Goal: Find contact information

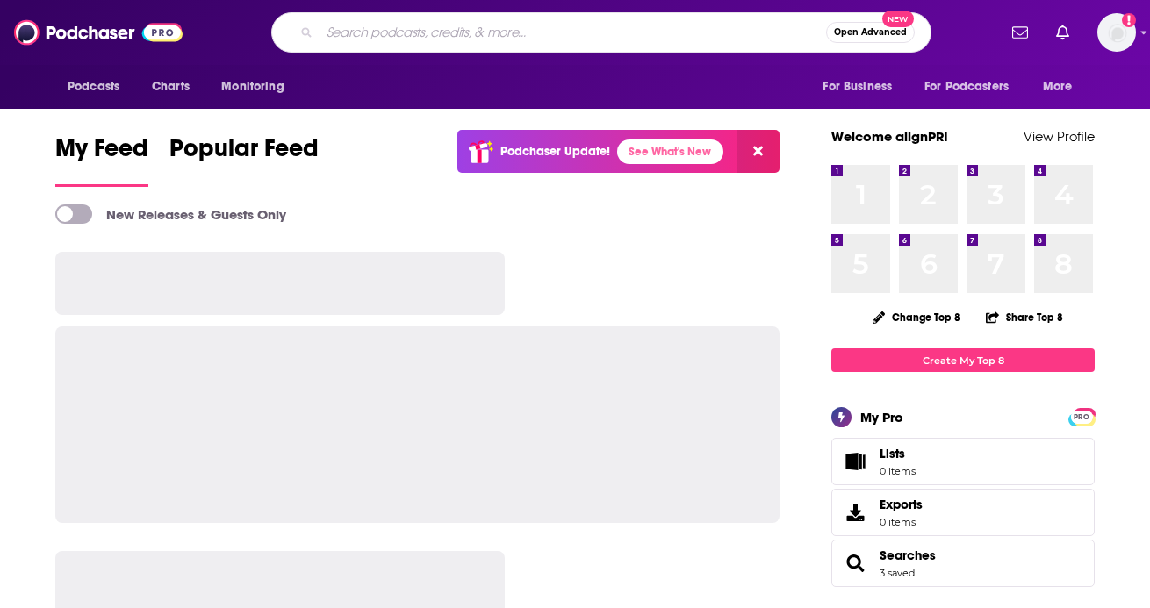
click at [369, 30] on input "Search podcasts, credits, & more..." at bounding box center [573, 32] width 507 height 28
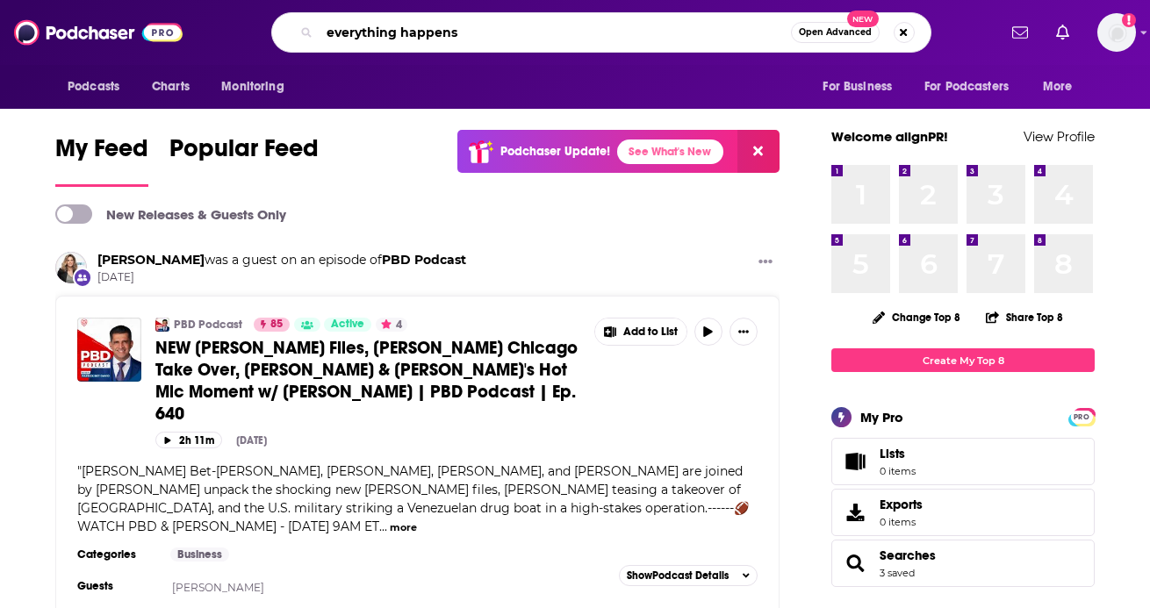
type input "everything happens"
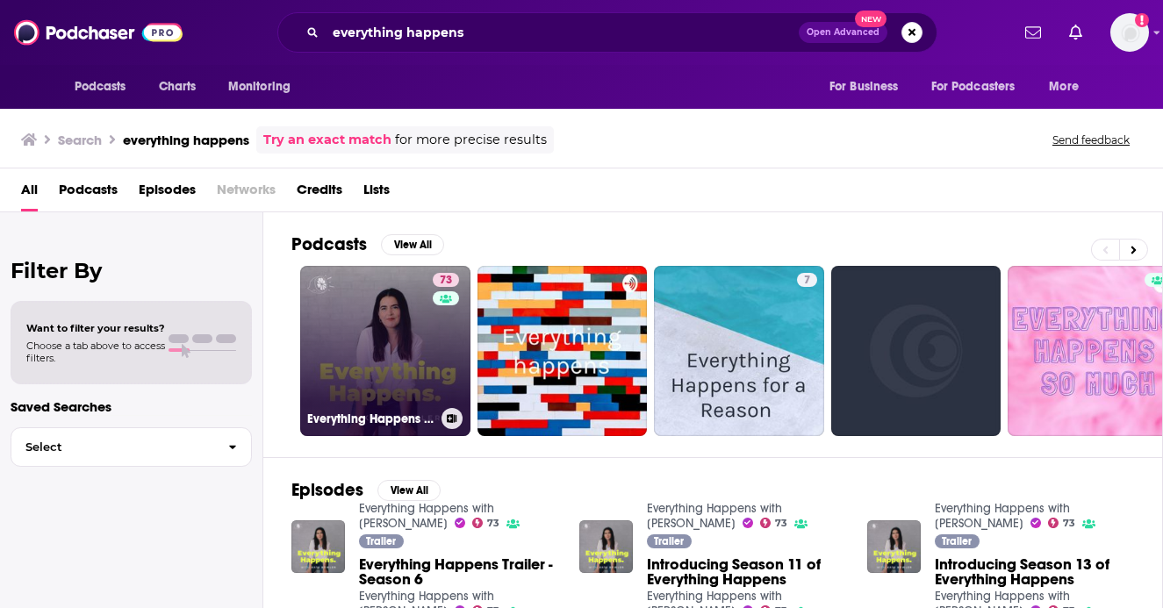
click at [404, 350] on link "73 Everything Happens with [PERSON_NAME]" at bounding box center [385, 351] width 170 height 170
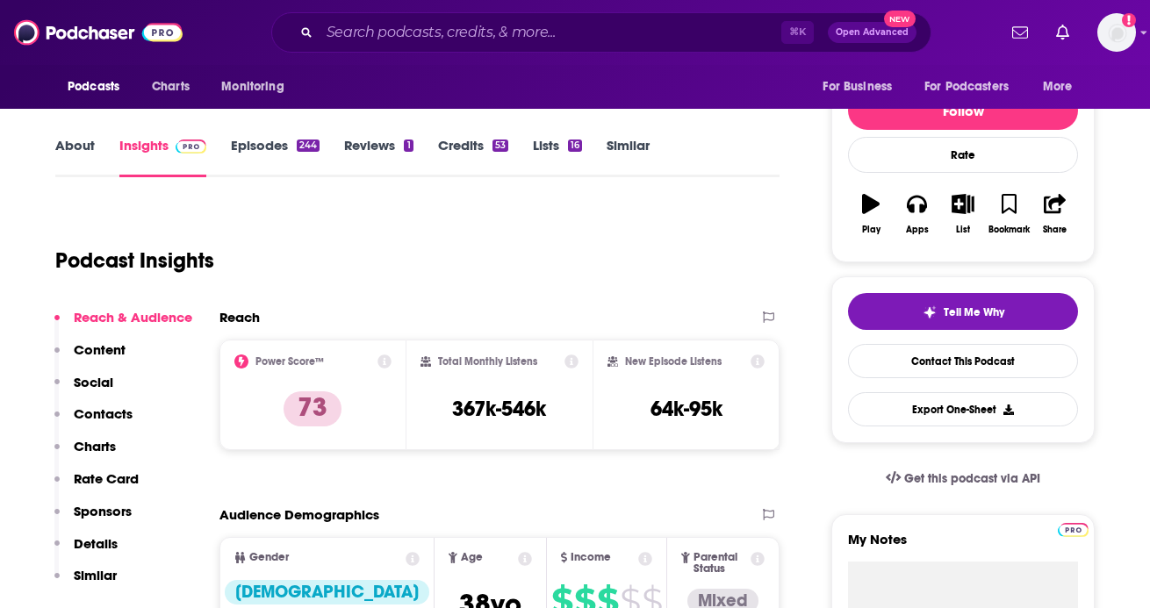
click at [128, 416] on p "Contacts" at bounding box center [103, 414] width 59 height 17
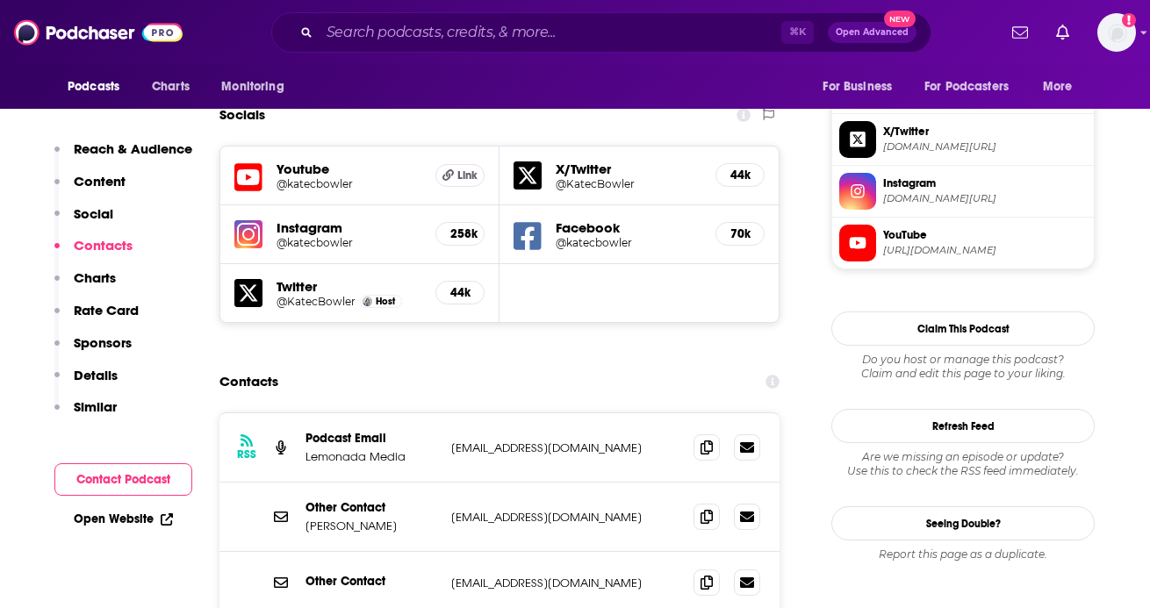
scroll to position [1547, 0]
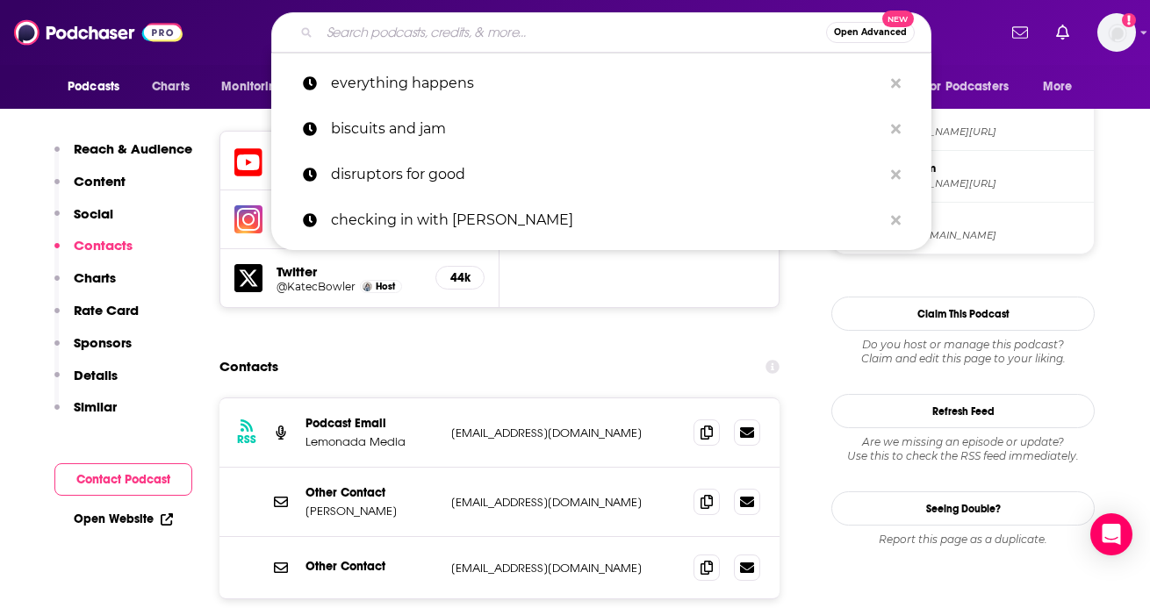
click at [434, 33] on input "Search podcasts, credits, & more..." at bounding box center [573, 32] width 507 height 28
paste input "3 Takeaways"
type input "3 Takeaways"
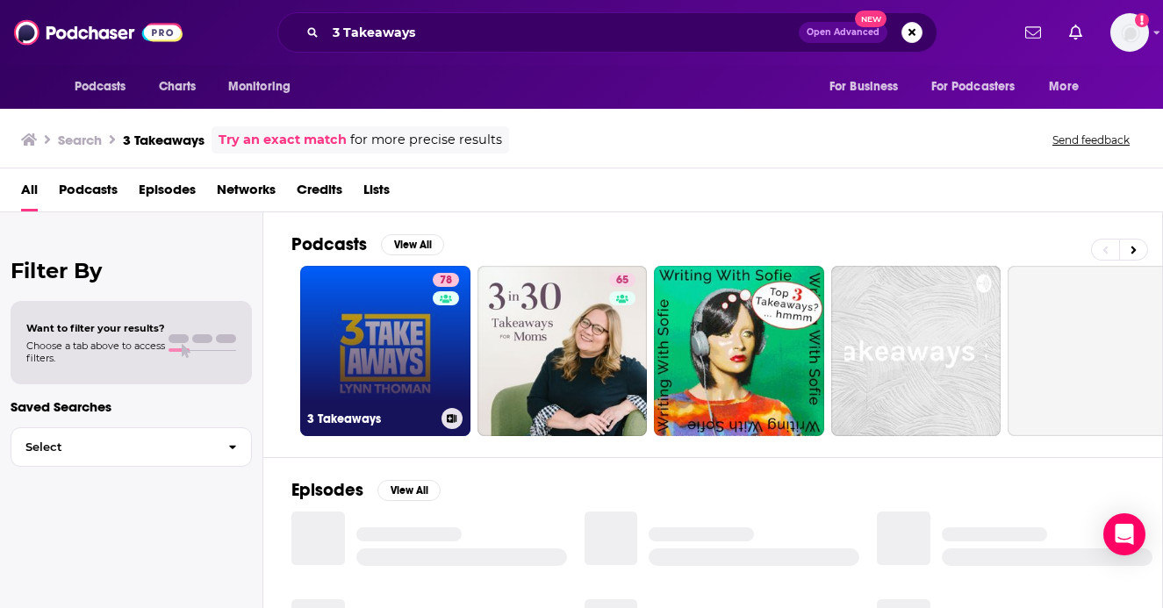
click at [380, 305] on link "78 3 Takeaways" at bounding box center [385, 351] width 170 height 170
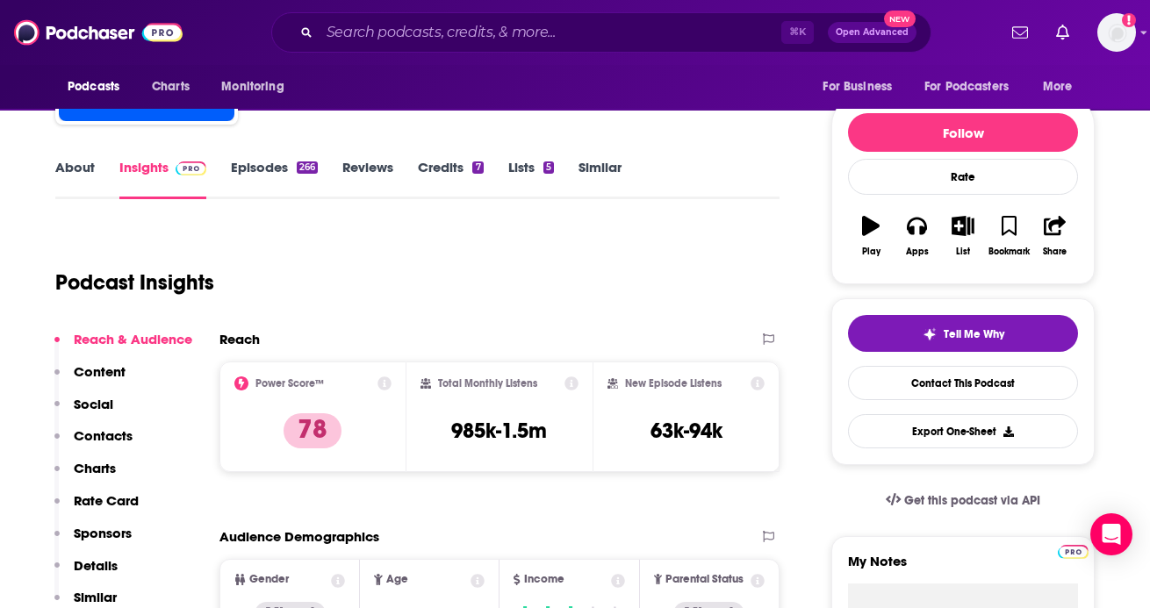
click at [111, 441] on p "Contacts" at bounding box center [103, 436] width 59 height 17
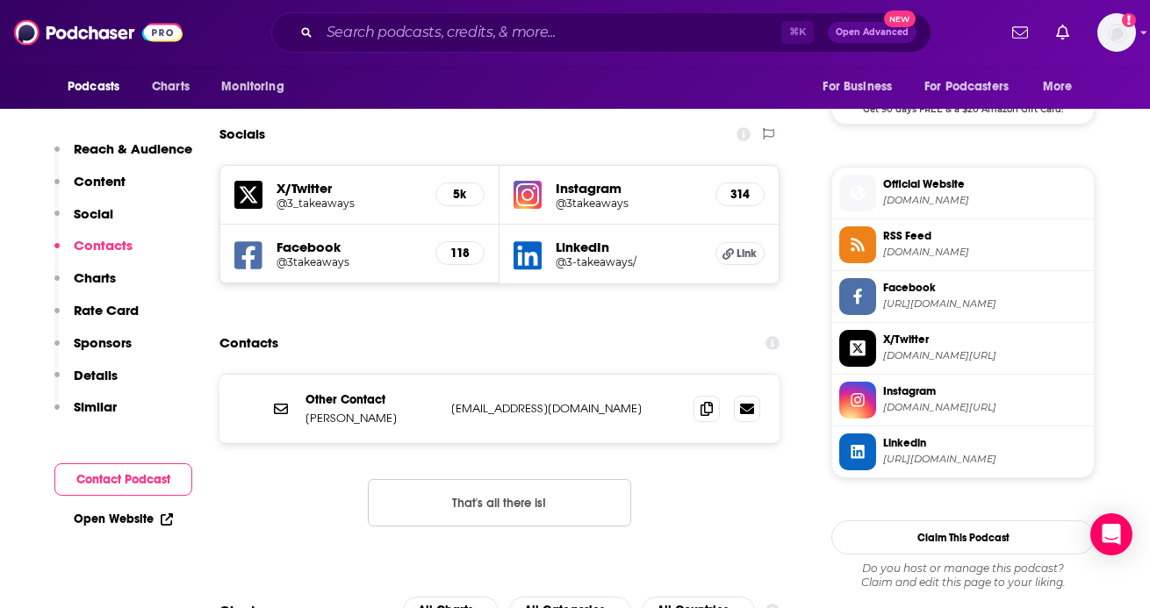
scroll to position [1487, 0]
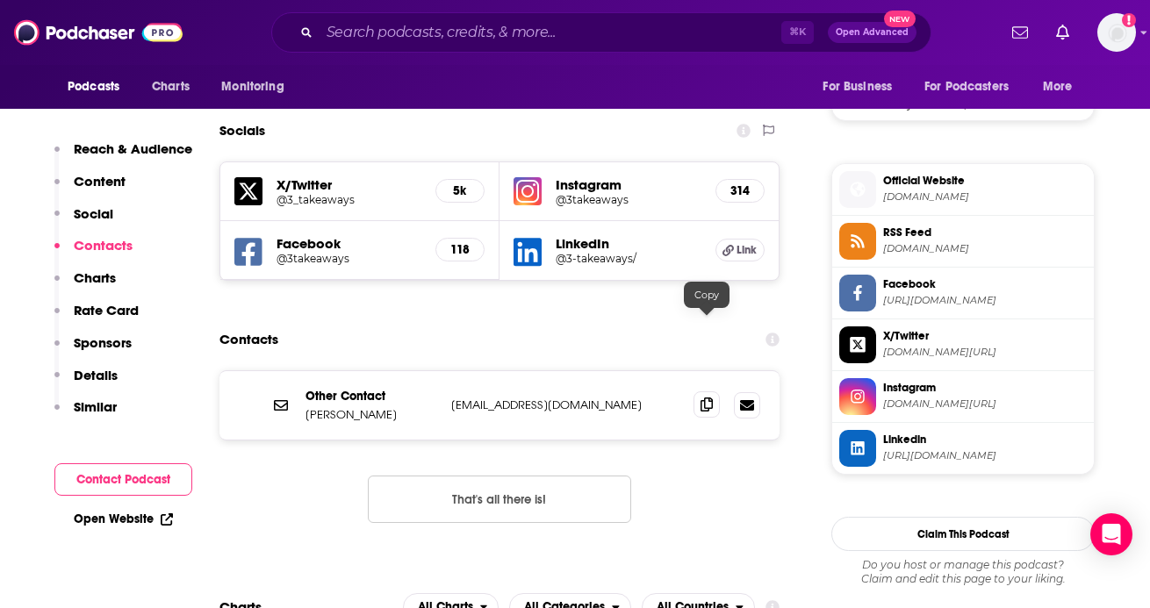
click at [701, 398] on icon at bounding box center [707, 405] width 12 height 14
click at [708, 398] on icon at bounding box center [707, 405] width 12 height 14
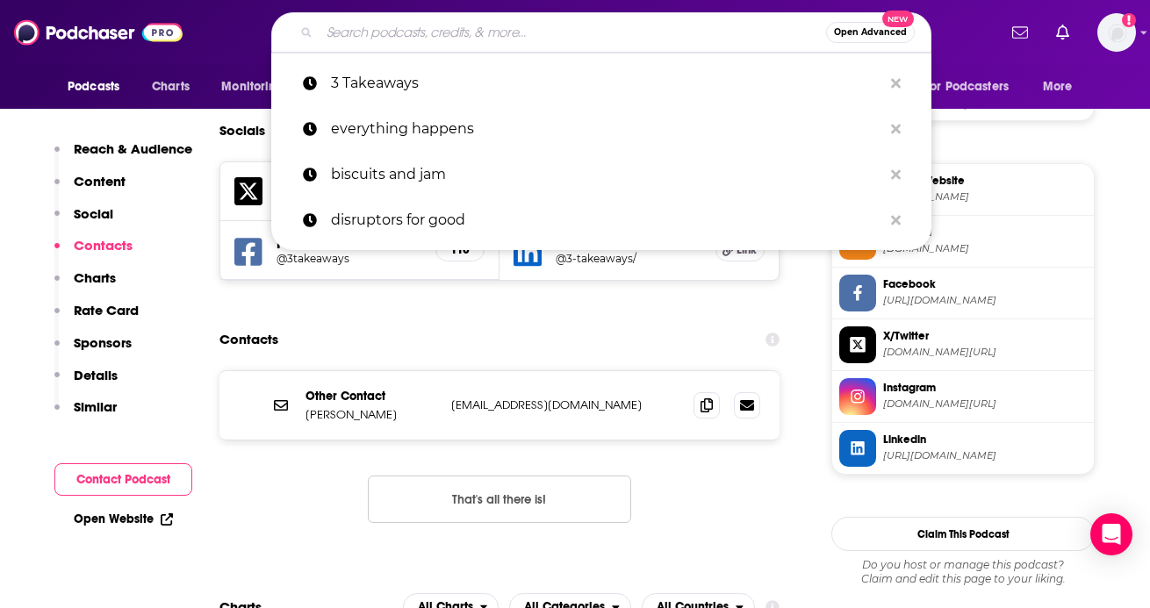
click at [412, 34] on input "Search podcasts, credits, & more..." at bounding box center [573, 32] width 507 height 28
paste input "You Are Not So Smart"
type input "You Are Not So Smart"
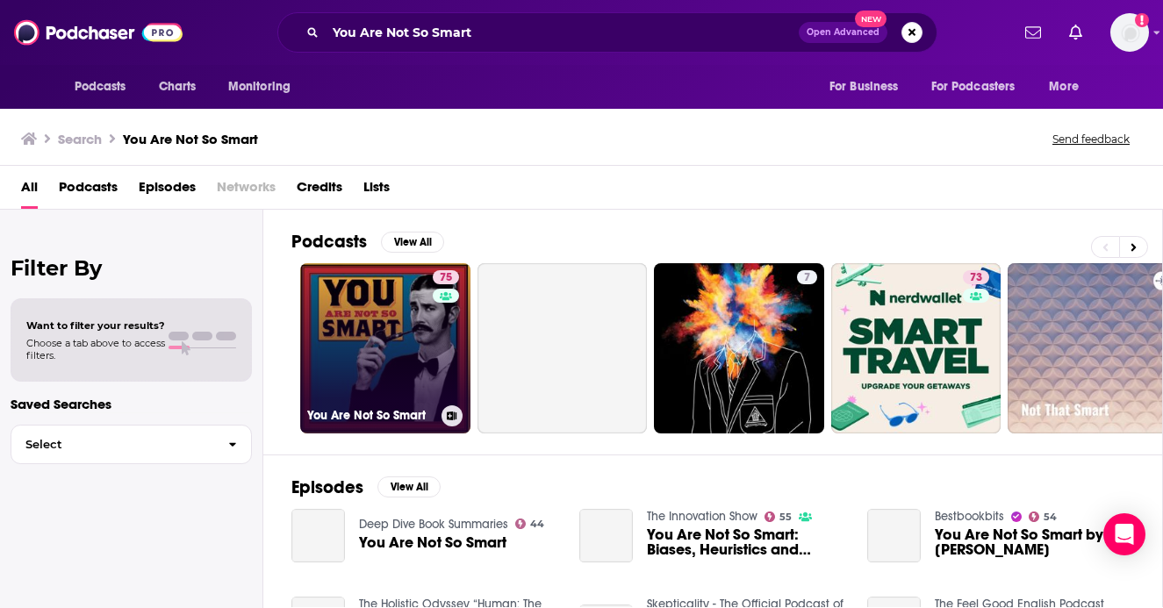
click at [411, 369] on link "75 You Are Not So Smart" at bounding box center [385, 348] width 170 height 170
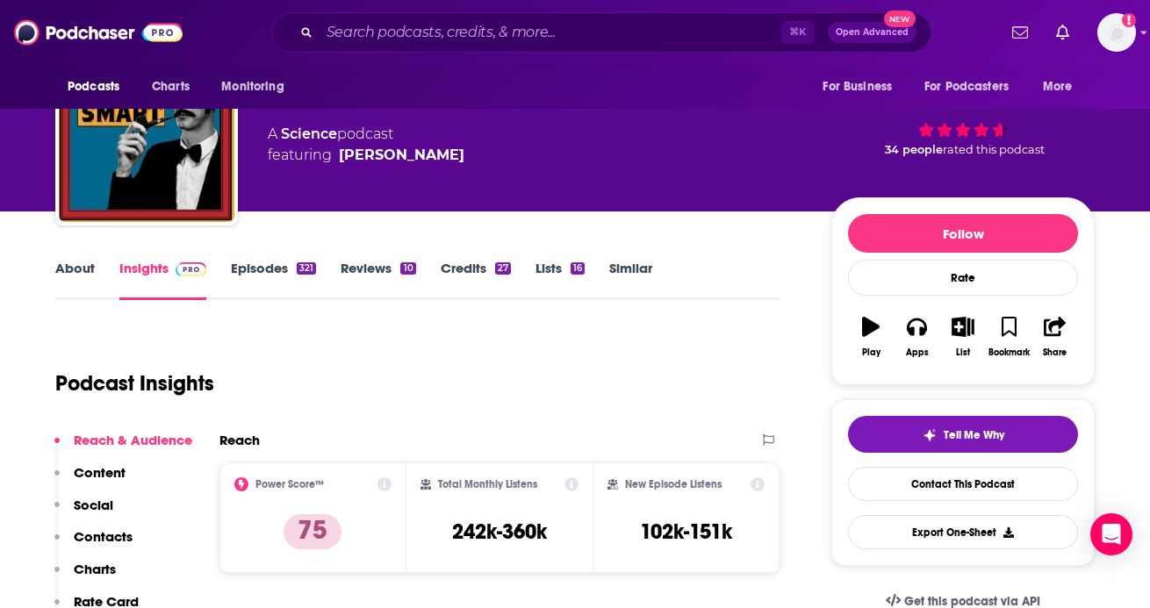
scroll to position [288, 0]
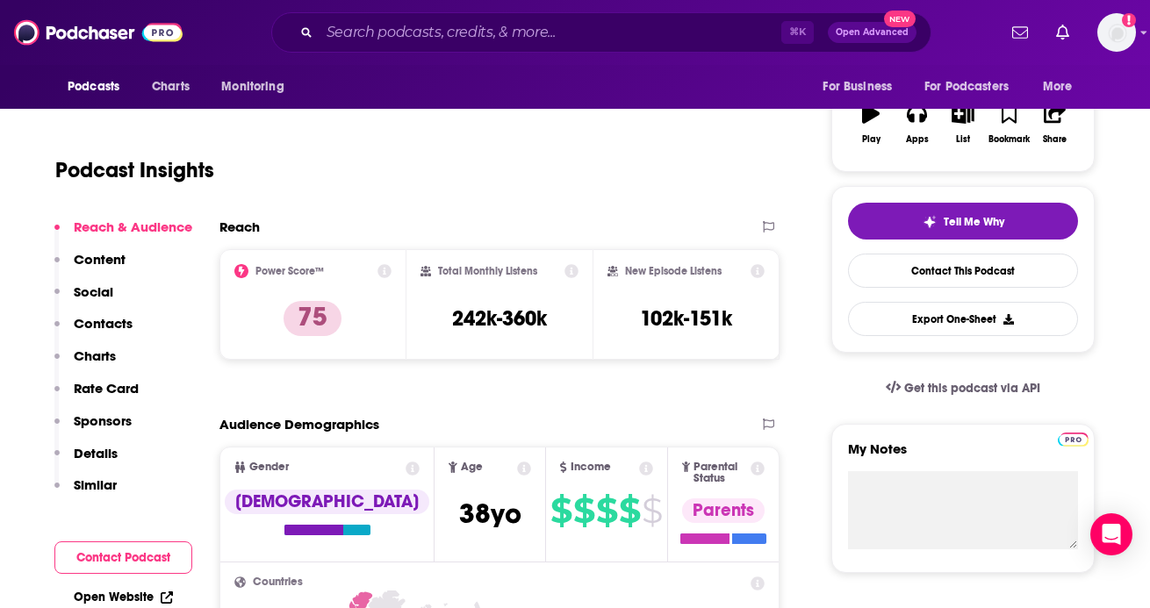
click at [107, 319] on p "Contacts" at bounding box center [103, 323] width 59 height 17
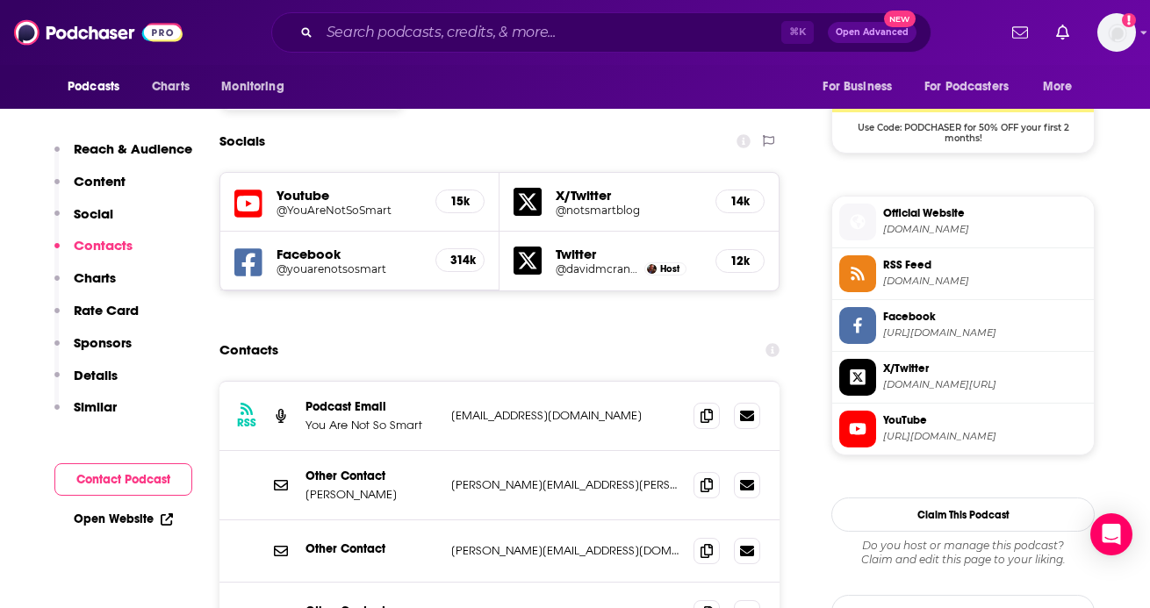
scroll to position [1468, 0]
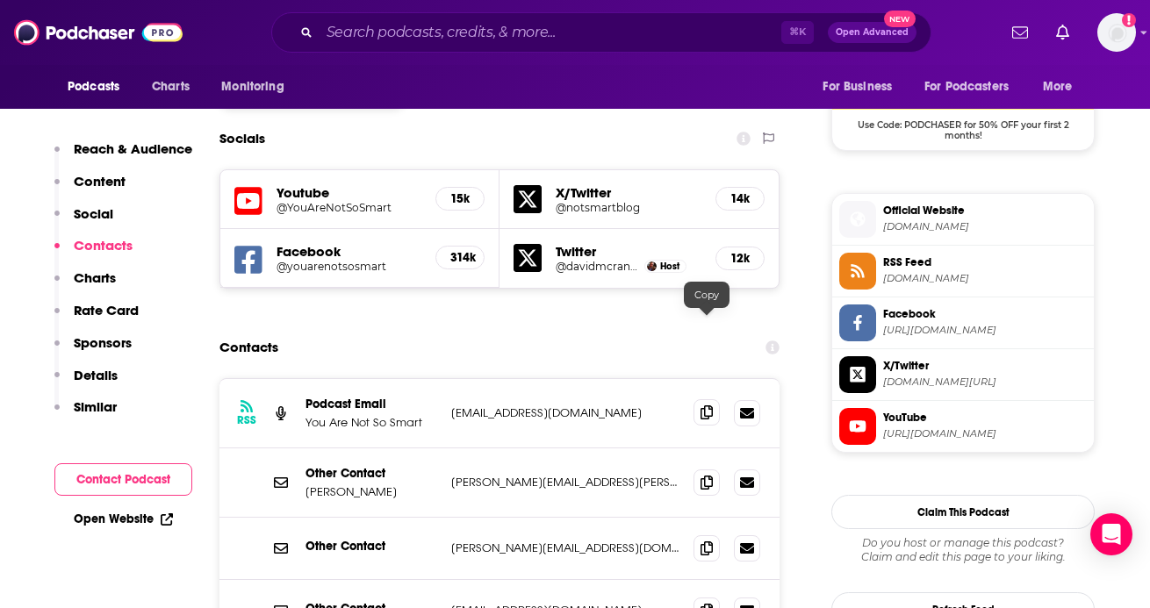
click at [701, 406] on icon at bounding box center [707, 413] width 12 height 14
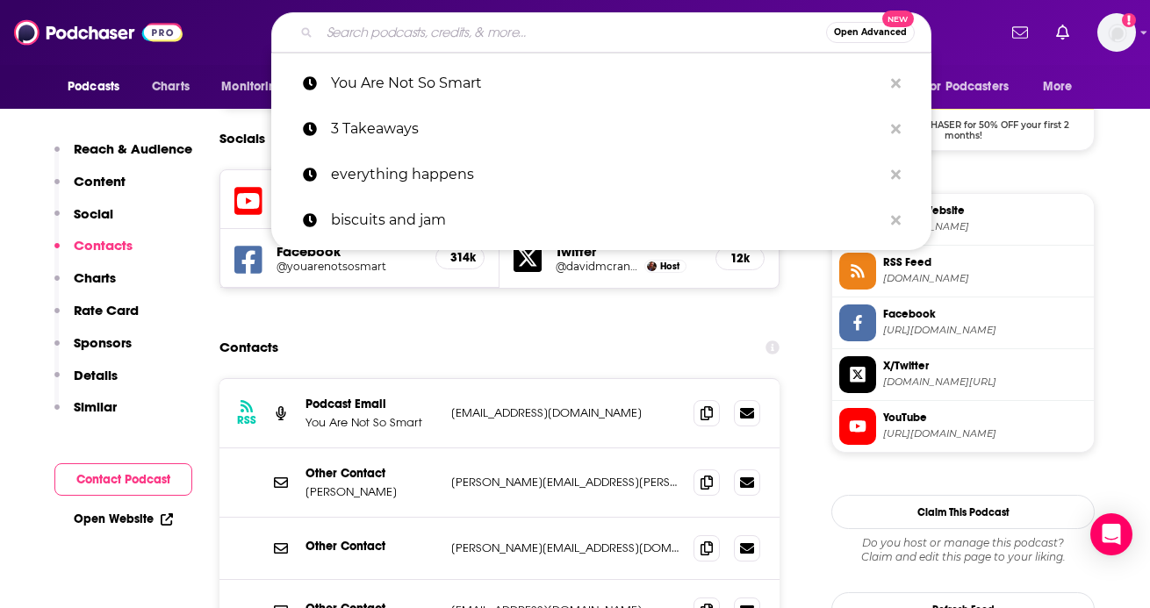
click at [361, 40] on input "Search podcasts, credits, & more..." at bounding box center [573, 32] width 507 height 28
paste input "WHOOP"
type input "WHOOP"
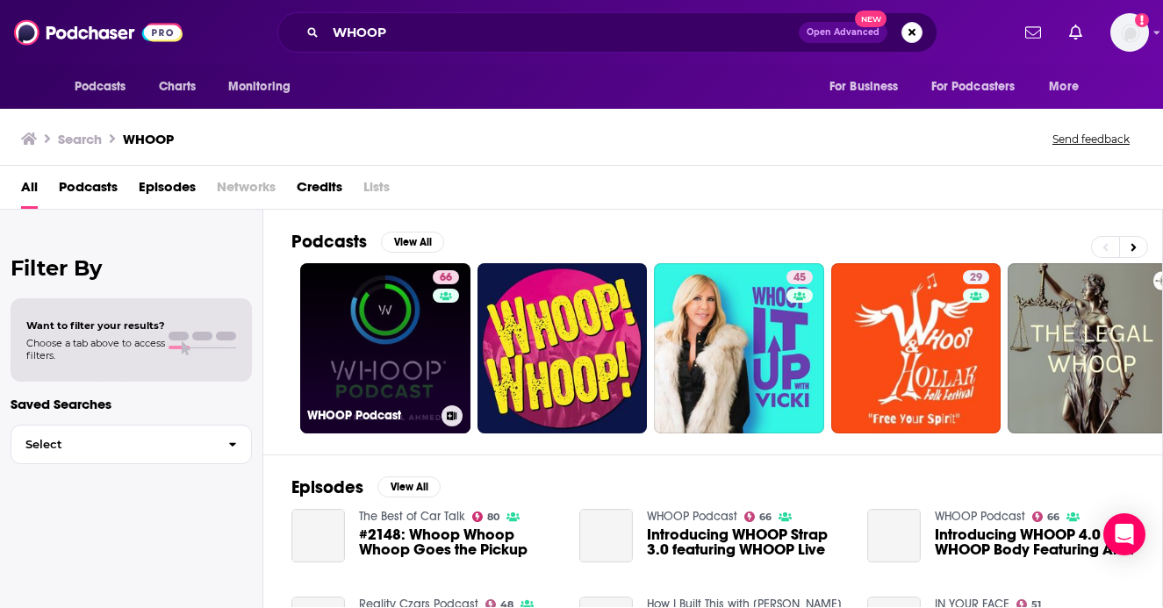
click at [413, 361] on link "66 WHOOP Podcast" at bounding box center [385, 348] width 170 height 170
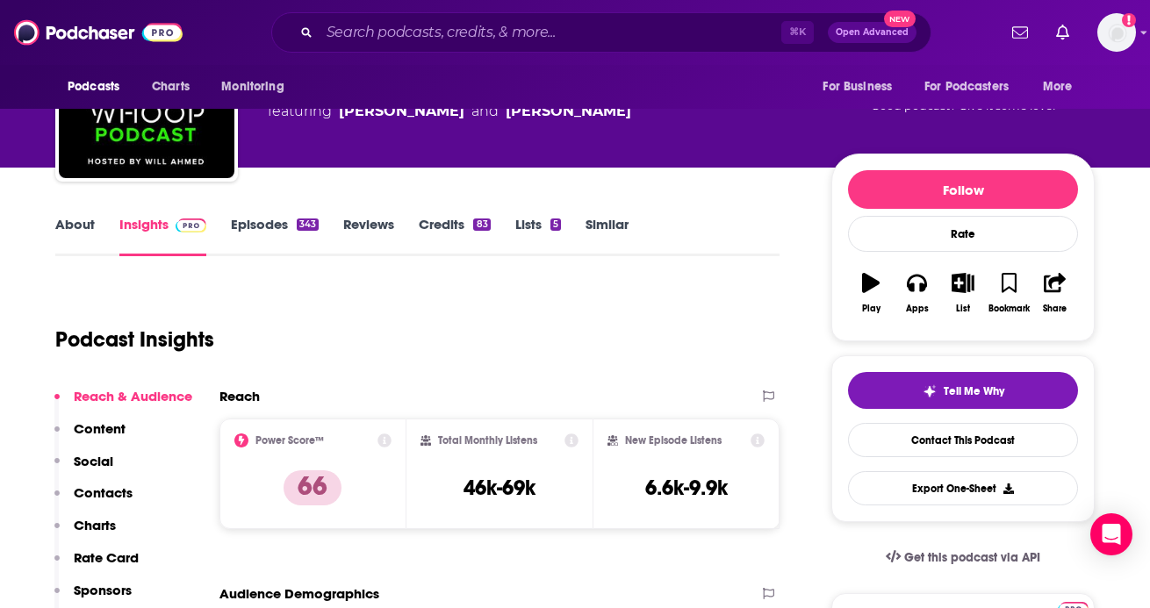
scroll to position [145, 0]
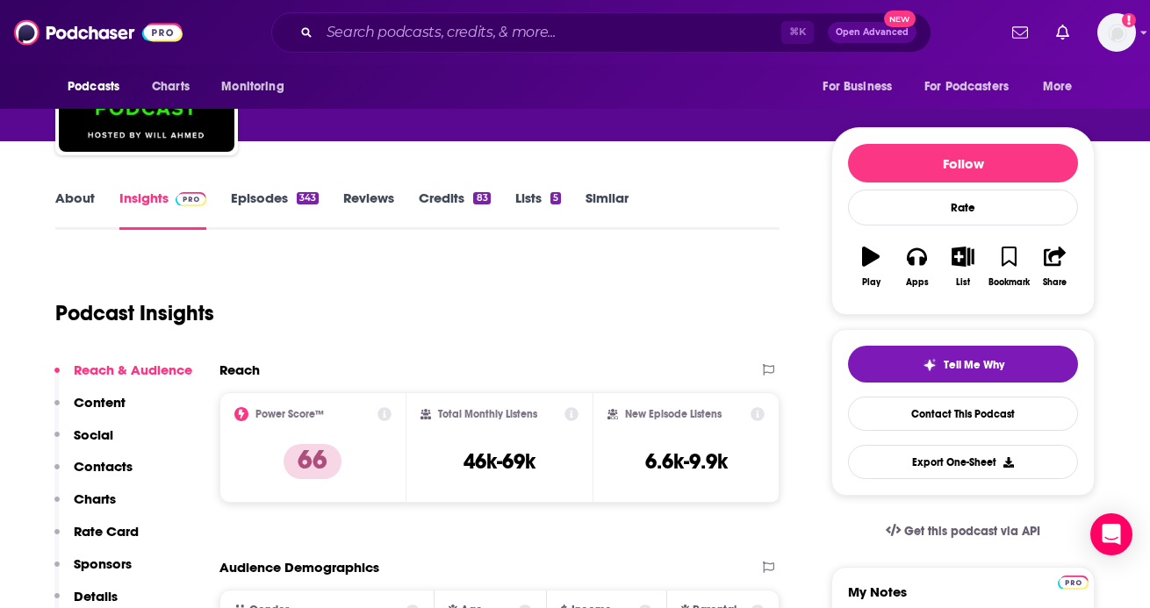
click at [116, 466] on p "Contacts" at bounding box center [103, 466] width 59 height 17
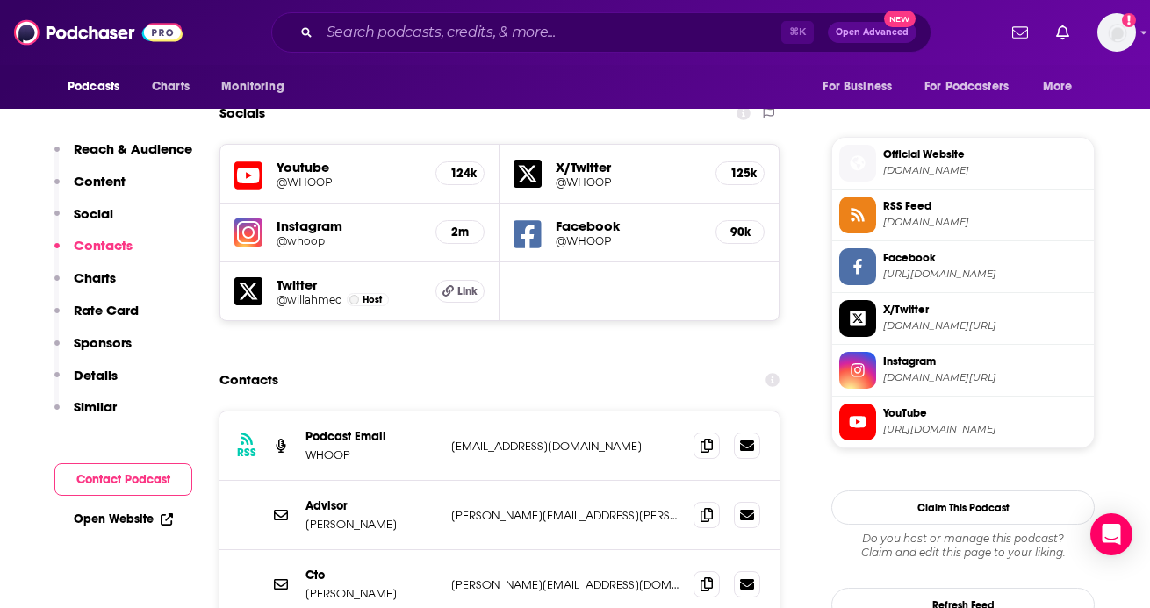
scroll to position [1527, 0]
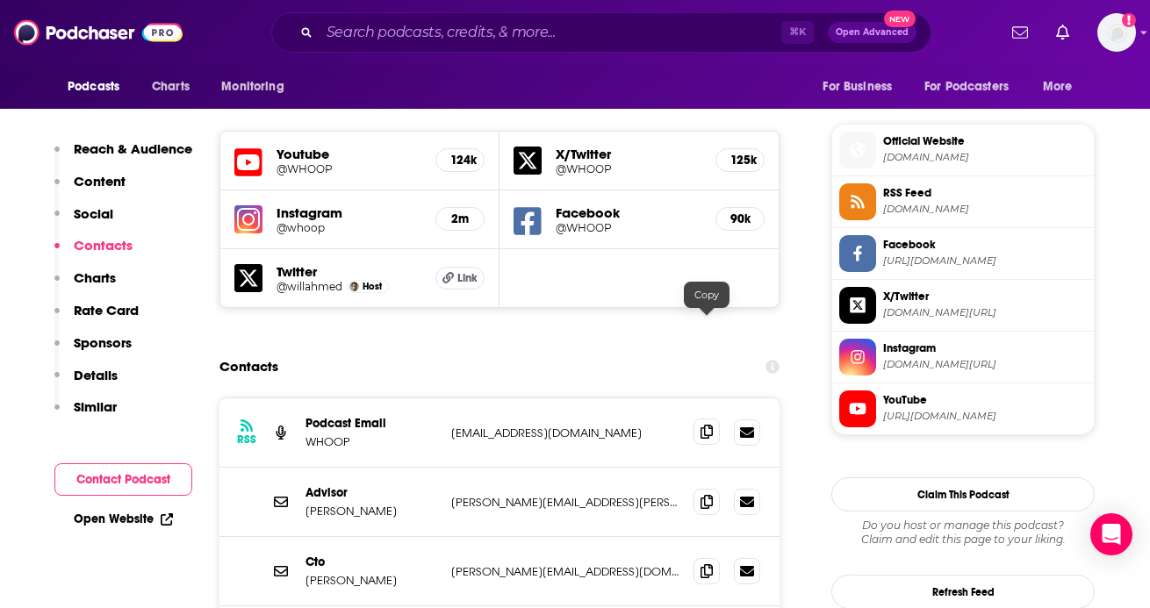
click at [701, 425] on icon at bounding box center [707, 432] width 12 height 14
click at [704, 425] on icon at bounding box center [707, 432] width 12 height 14
click at [392, 36] on input "Search podcasts, credits, & more..." at bounding box center [551, 32] width 462 height 28
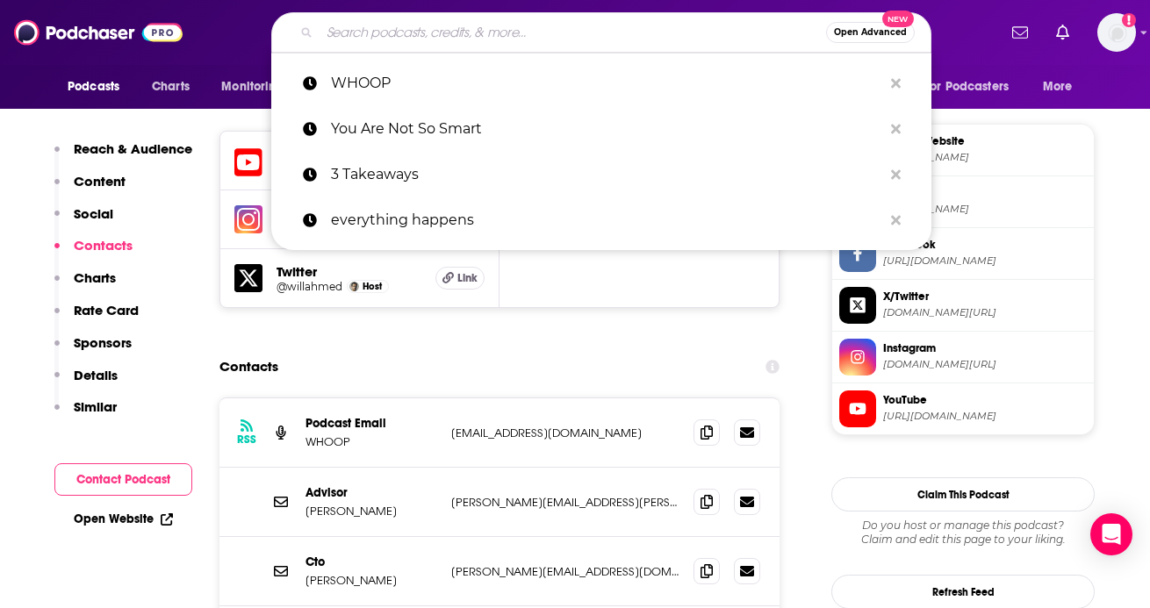
paste input "Everything Happens"
type input "Everything Happens"
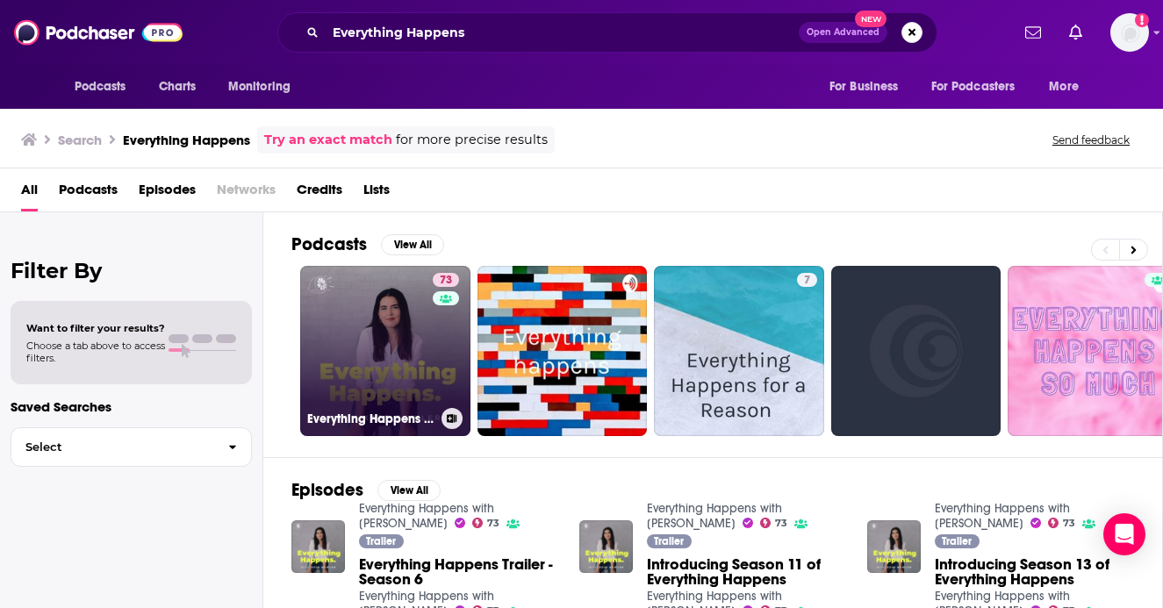
click at [390, 363] on link "73 Everything Happens with [PERSON_NAME]" at bounding box center [385, 351] width 170 height 170
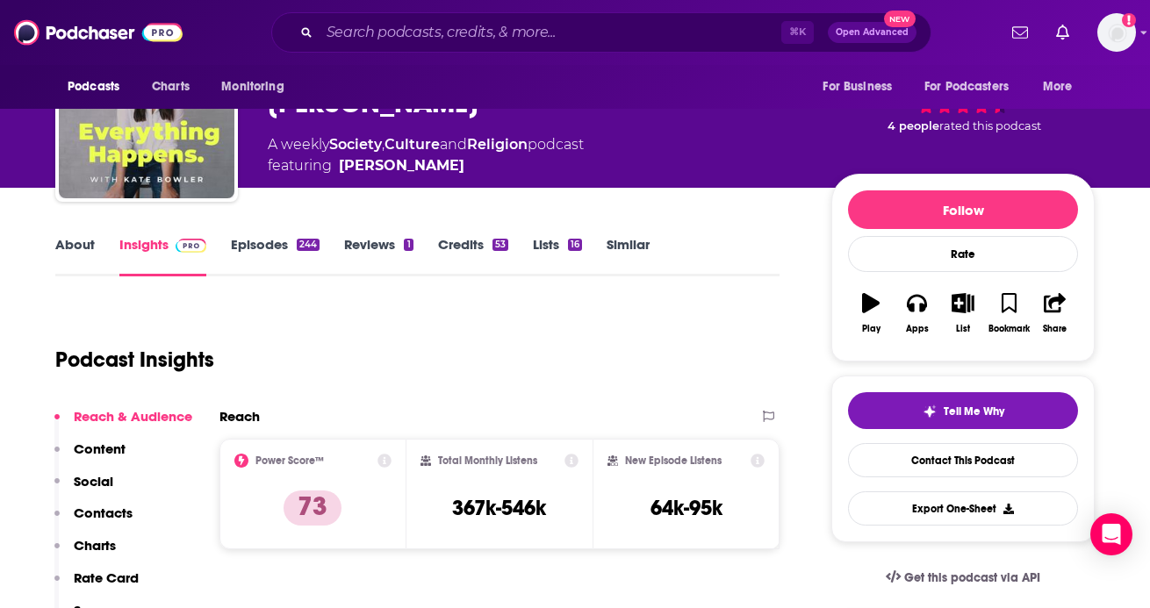
click at [109, 518] on p "Contacts" at bounding box center [103, 513] width 59 height 17
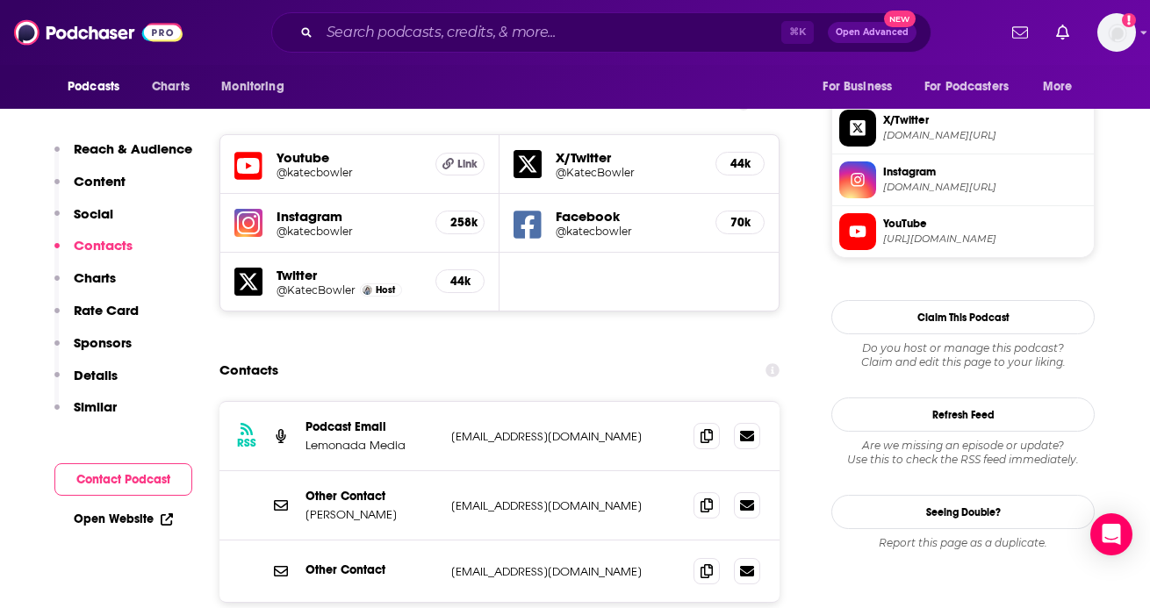
scroll to position [1547, 0]
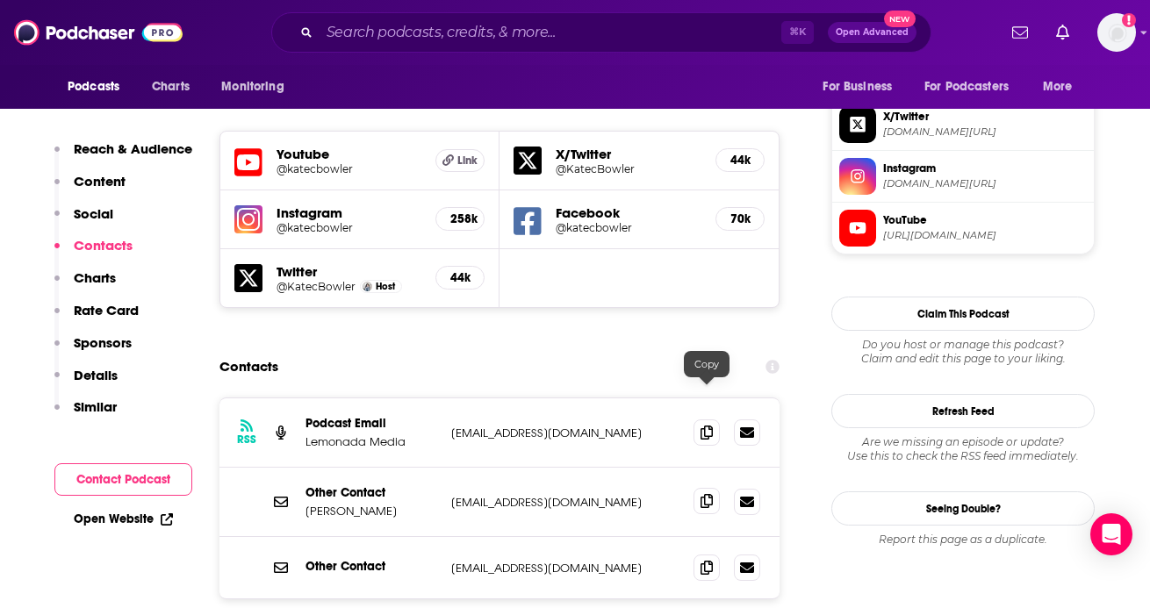
click at [705, 494] on icon at bounding box center [707, 501] width 12 height 14
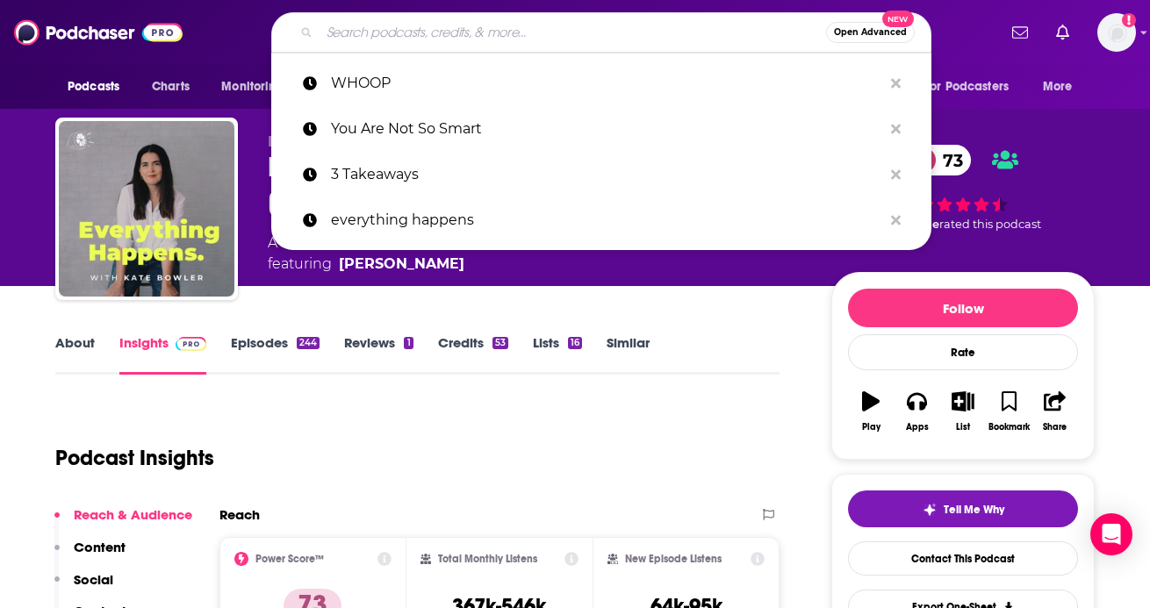
click at [475, 38] on input "Search podcasts, credits, & more..." at bounding box center [573, 32] width 507 height 28
paste input "You Are Not So Smart"
type input "You Are Not So Smart"
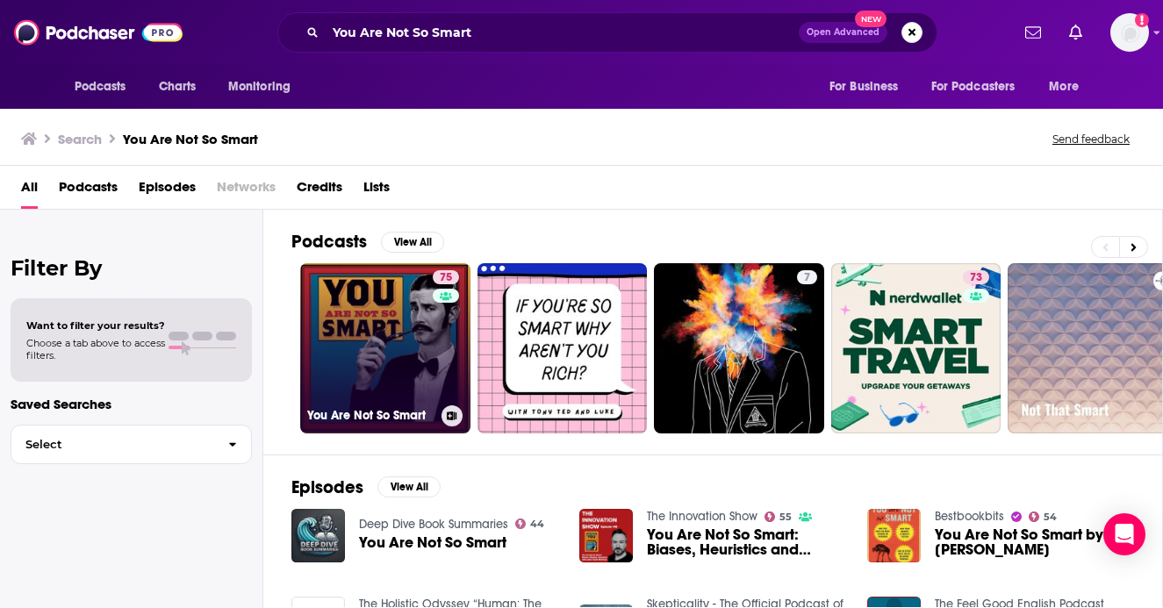
click at [412, 364] on link "75 You Are Not So Smart" at bounding box center [385, 348] width 170 height 170
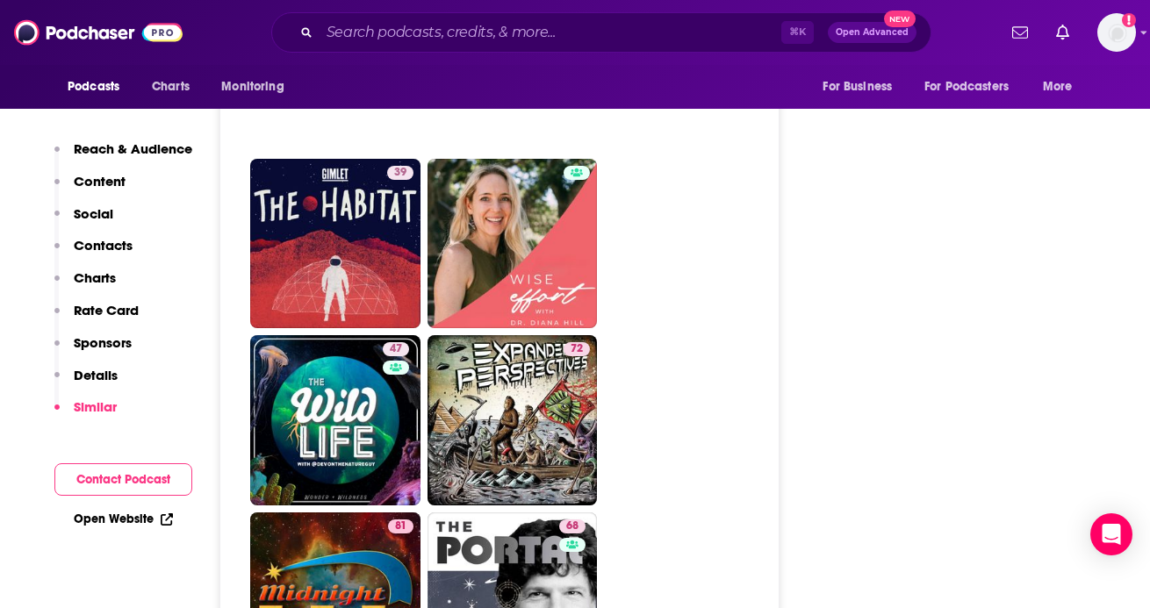
scroll to position [6984, 0]
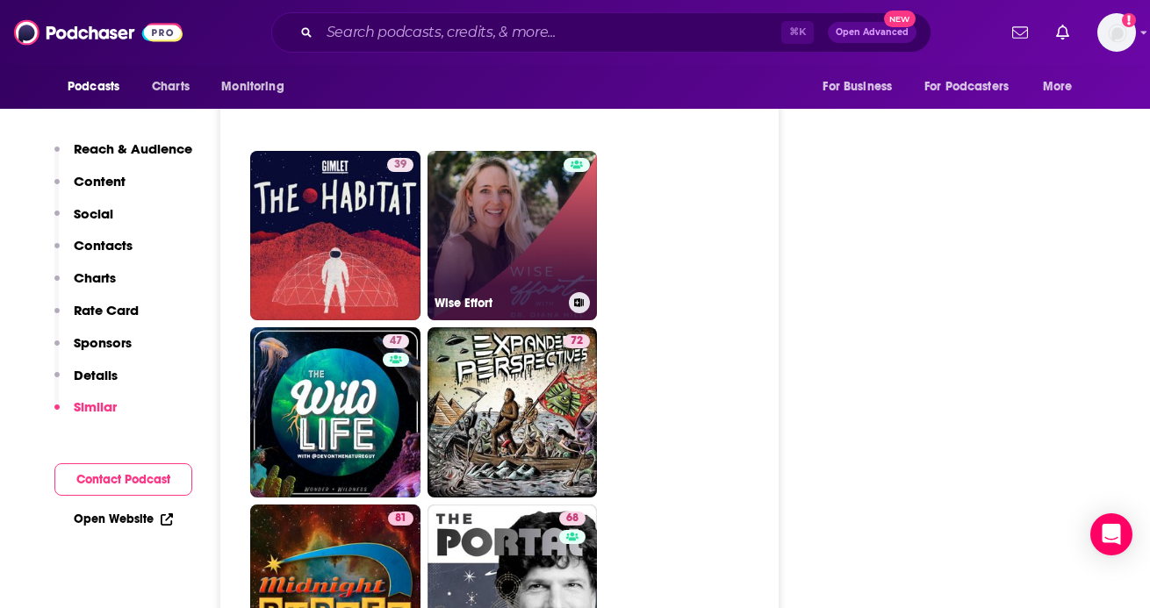
click at [530, 197] on link "Wise Effort" at bounding box center [513, 236] width 170 height 170
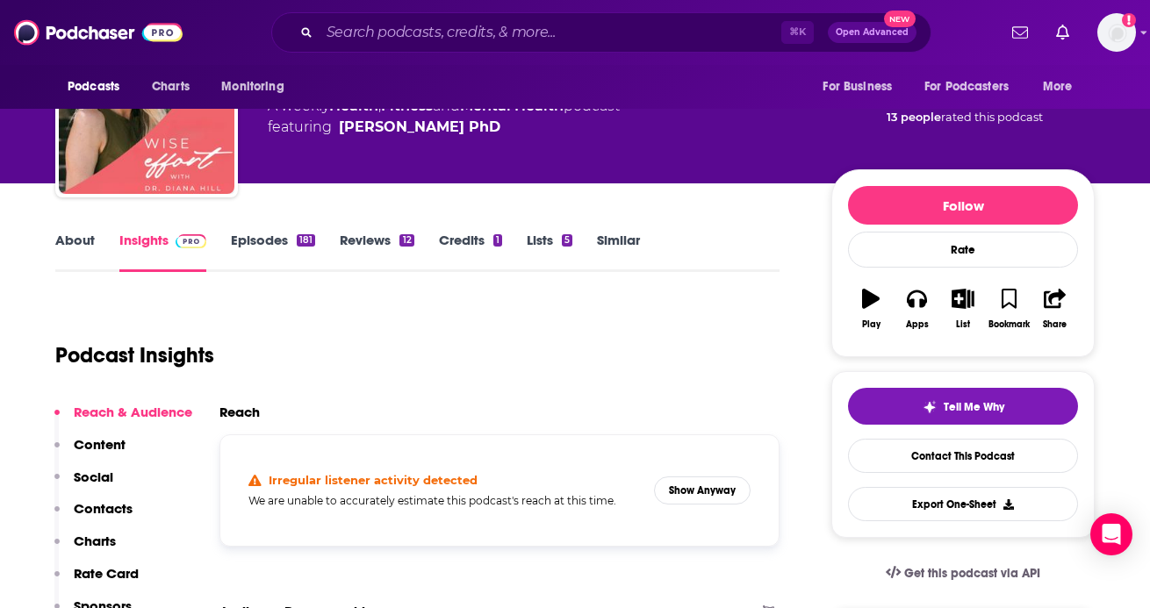
scroll to position [108, 0]
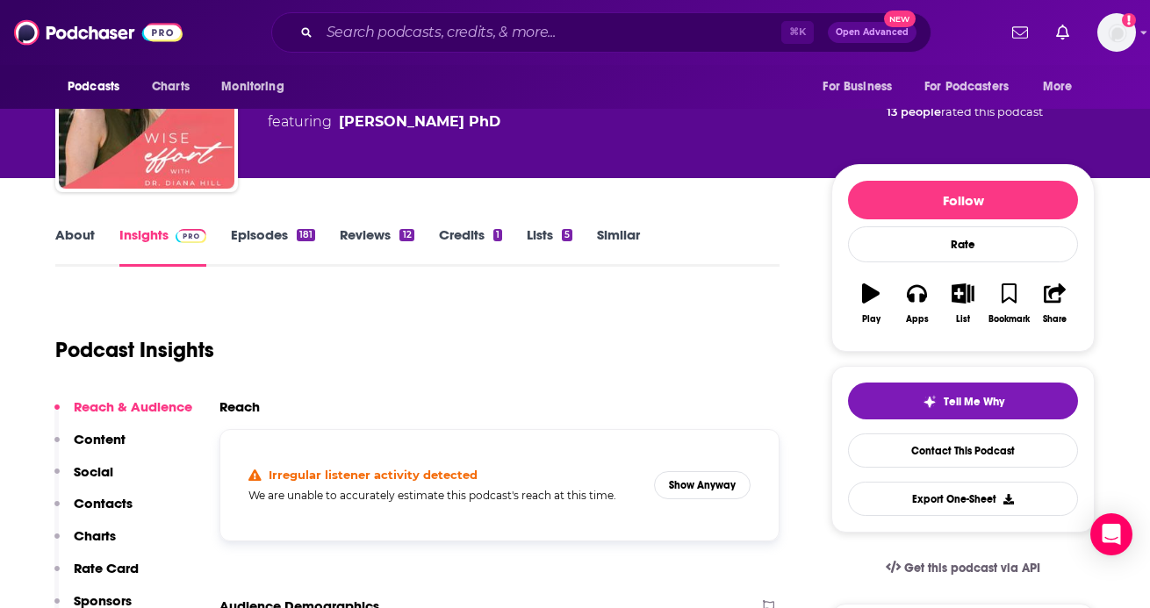
type input "[URL][DOMAIN_NAME]"
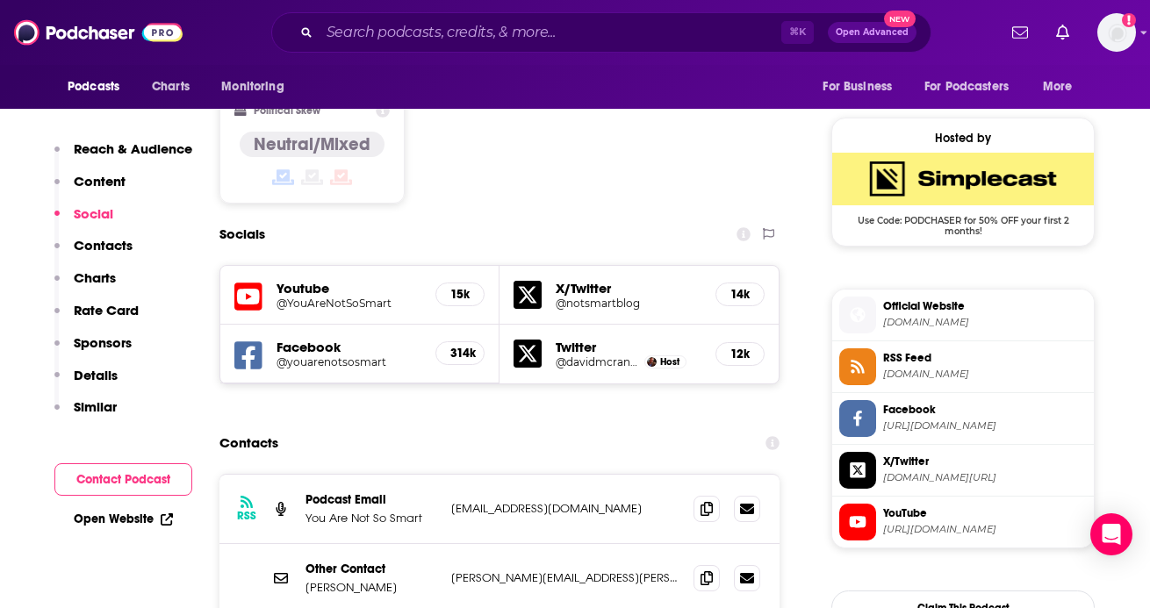
scroll to position [1903, 0]
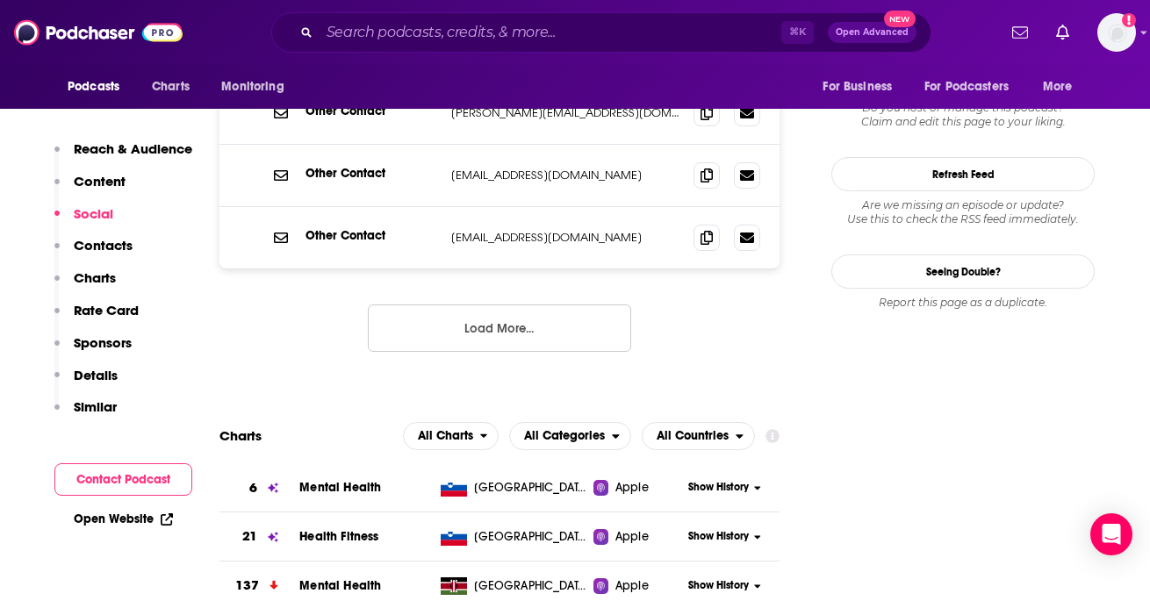
click at [410, 46] on div "⌘ K Open Advanced New" at bounding box center [601, 32] width 660 height 40
click at [400, 33] on input "Search podcasts, credits, & more..." at bounding box center [551, 32] width 462 height 28
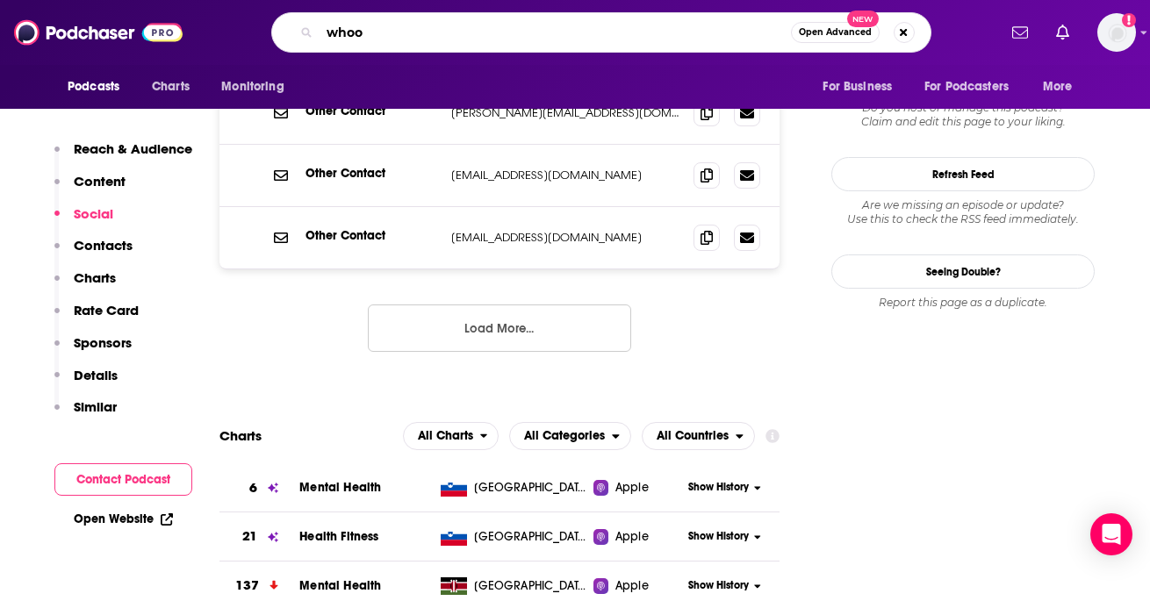
type input "whoop"
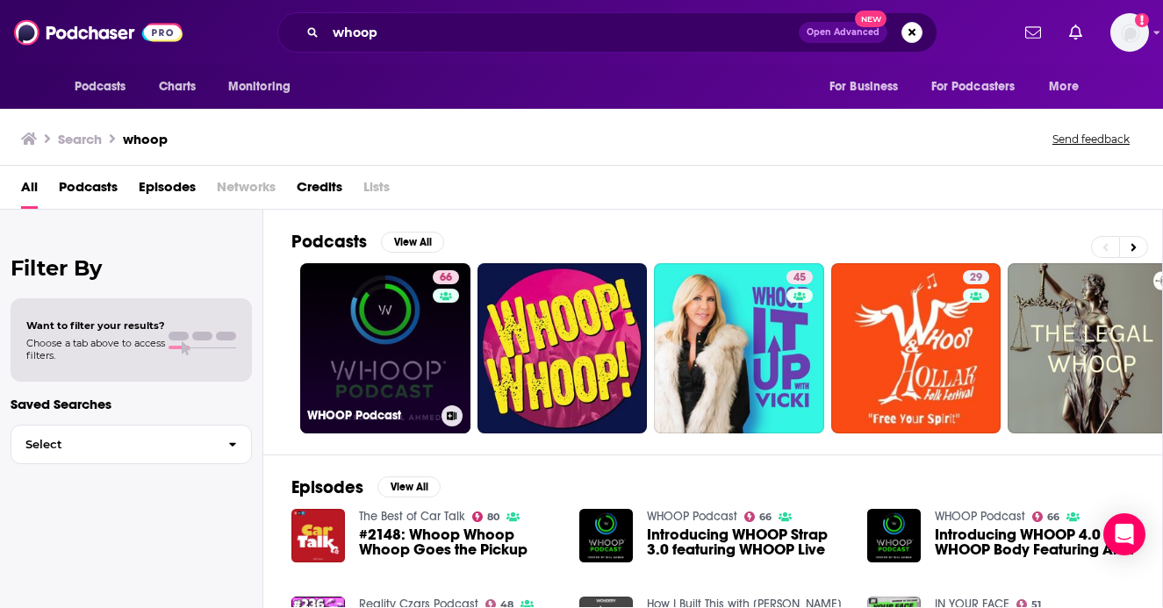
click at [378, 373] on link "66 WHOOP Podcast" at bounding box center [385, 348] width 170 height 170
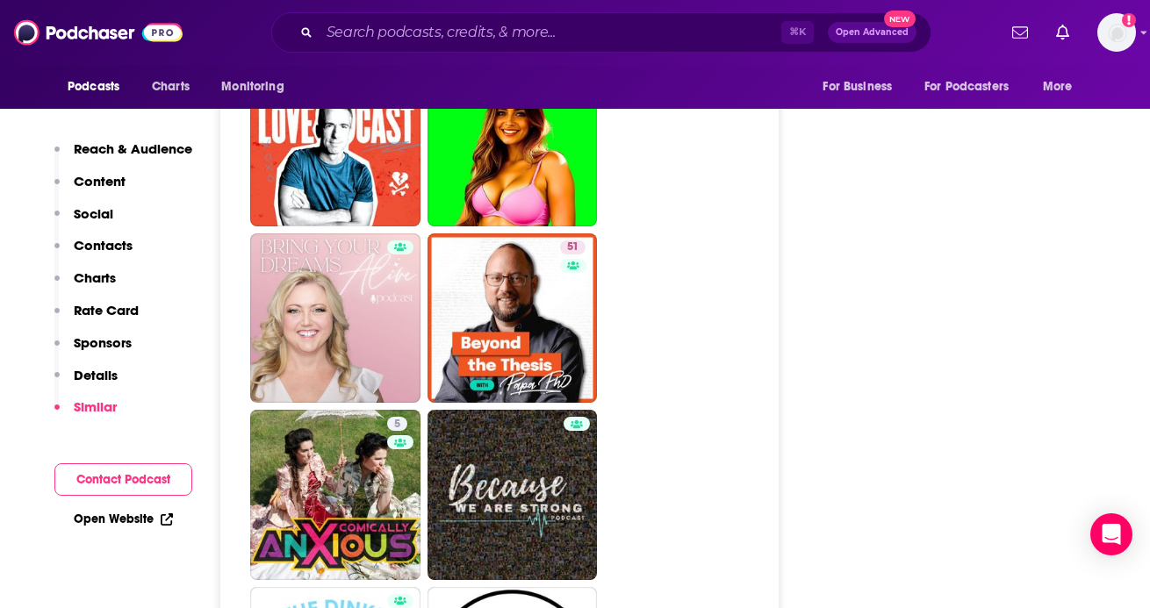
scroll to position [6417, 0]
